Goal: Information Seeking & Learning: Learn about a topic

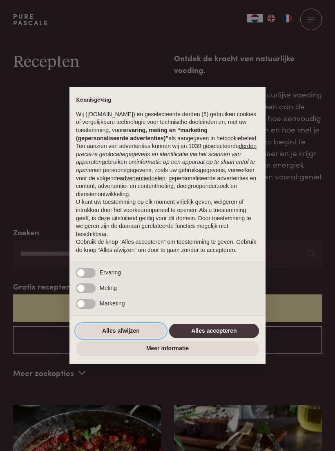
click at [141, 337] on button "Alles afwijzen" at bounding box center [121, 331] width 90 height 15
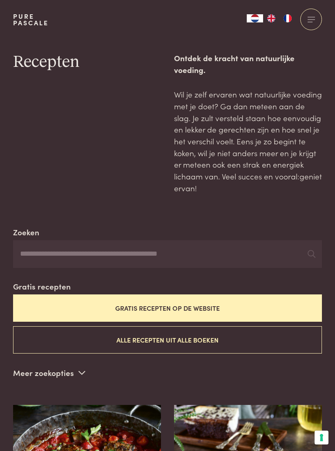
click at [189, 255] on input "Zoeken" at bounding box center [167, 254] width 309 height 28
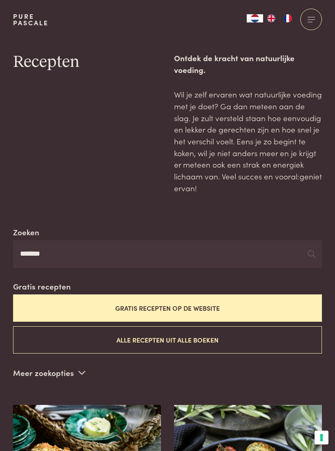
type input "*******"
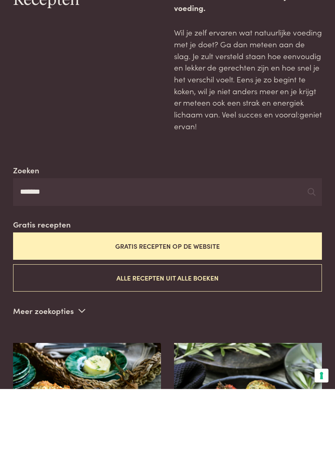
click at [205, 327] on button "Alle recepten uit alle boeken" at bounding box center [167, 340] width 309 height 27
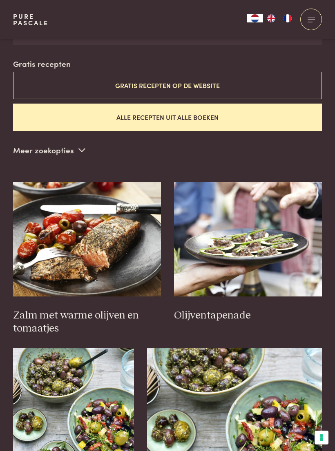
scroll to position [223, 0]
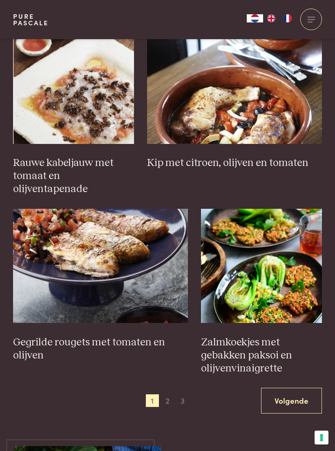
click at [169, 395] on span "2" at bounding box center [167, 401] width 13 height 13
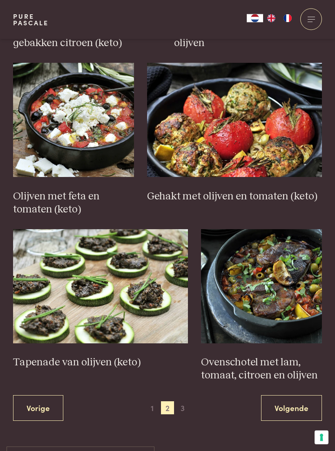
scroll to position [1060, 0]
click at [183, 402] on span "3" at bounding box center [182, 408] width 13 height 13
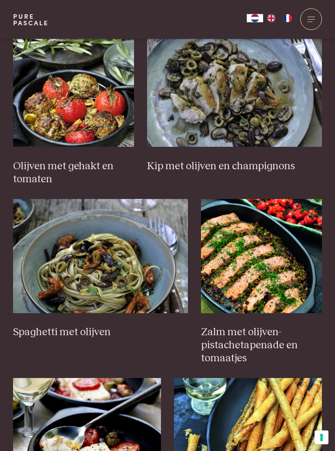
scroll to position [539, 0]
click at [102, 329] on h3 "Spaghetti met olijven" at bounding box center [100, 332] width 175 height 13
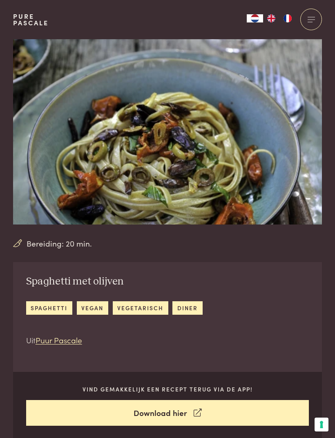
click at [72, 339] on link "Puur Pascale" at bounding box center [59, 339] width 47 height 11
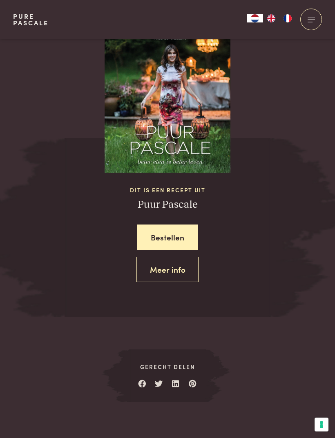
scroll to position [802, 0]
